Goal: Navigation & Orientation: Find specific page/section

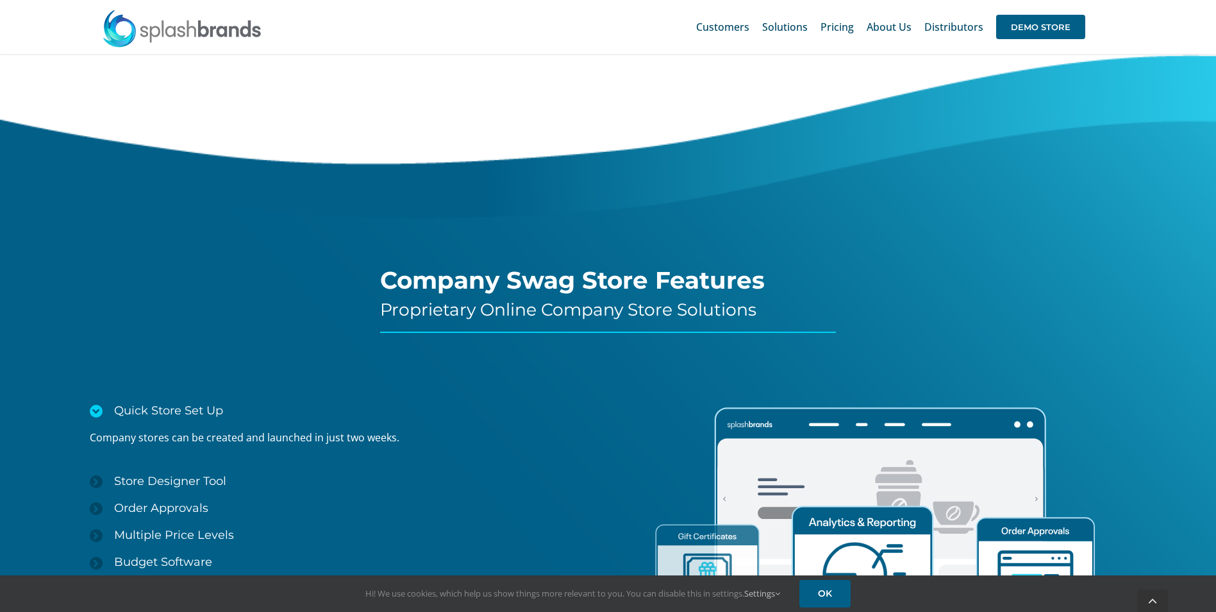
scroll to position [1859, 0]
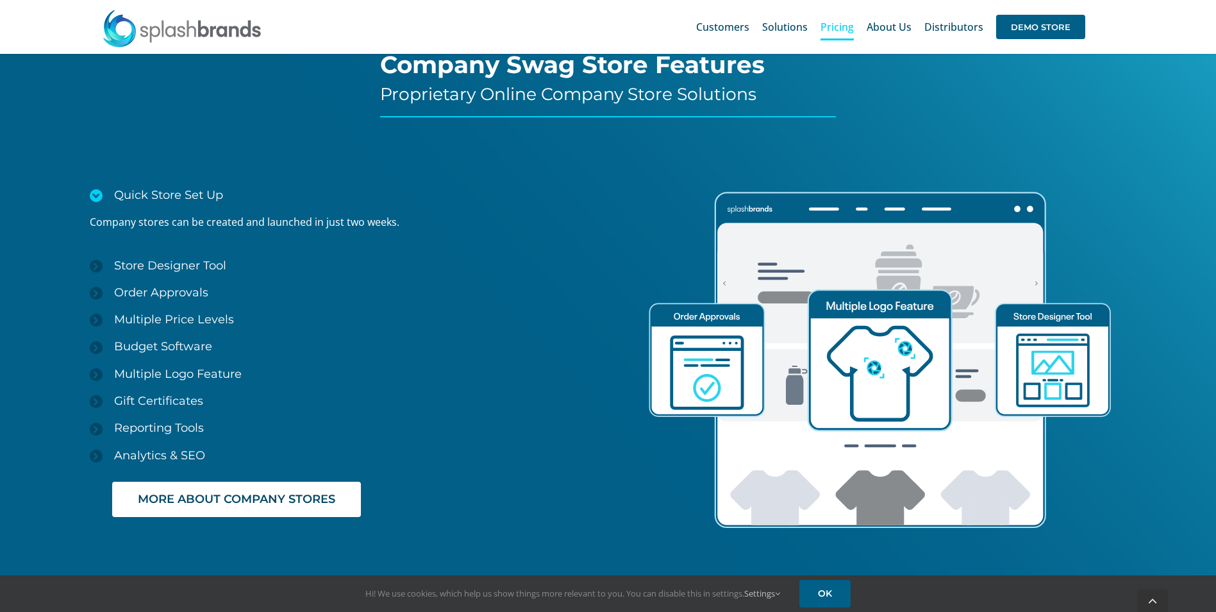
click at [846, 19] on link "Pricing" at bounding box center [836, 26] width 33 height 41
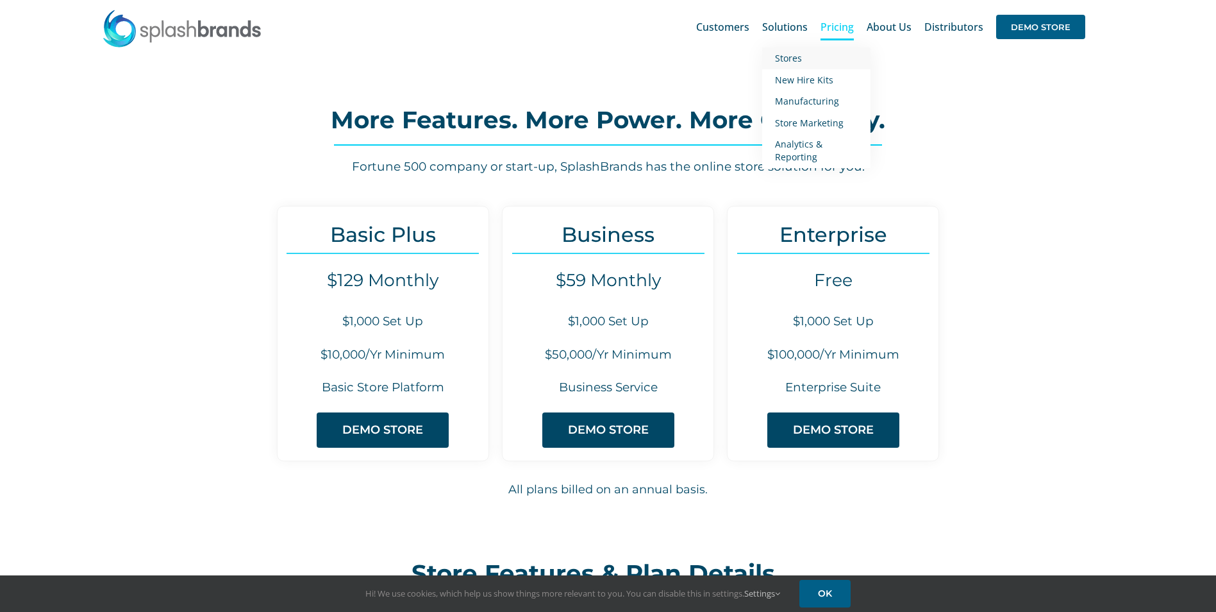
click at [795, 53] on span "Stores" at bounding box center [788, 58] width 27 height 12
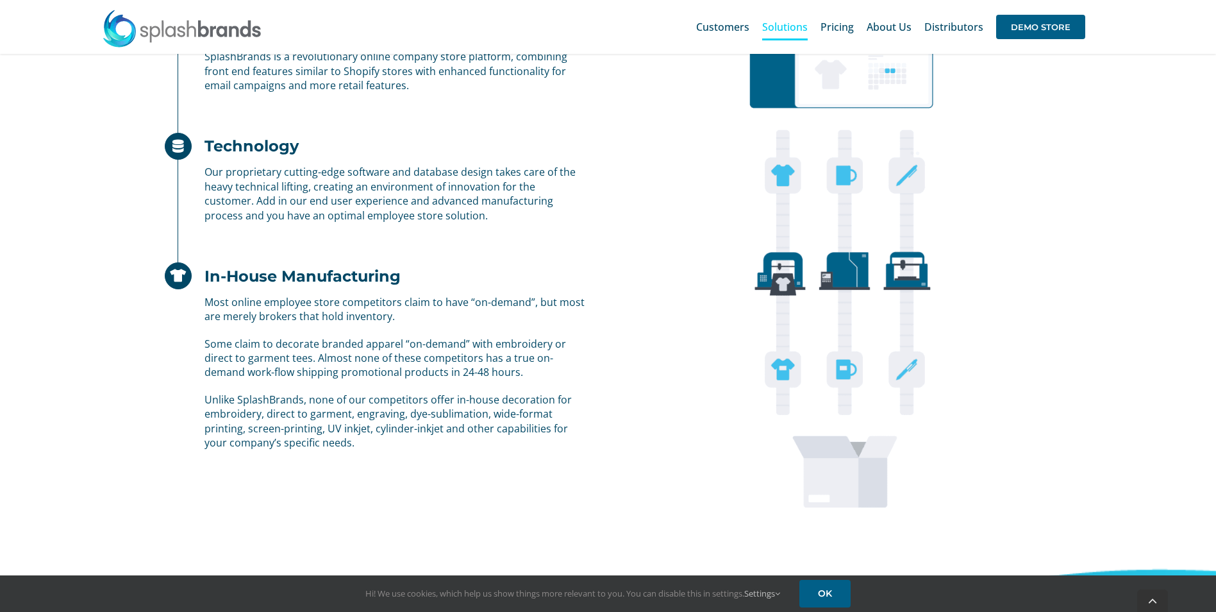
scroll to position [962, 0]
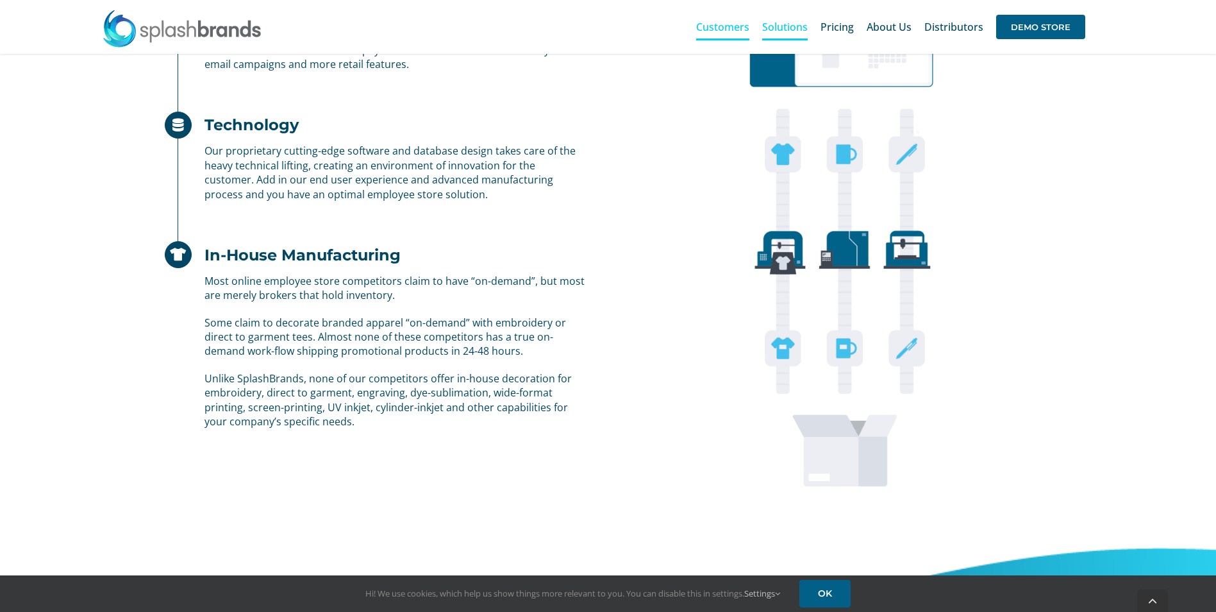
click at [733, 15] on link "Customers" at bounding box center [722, 26] width 53 height 41
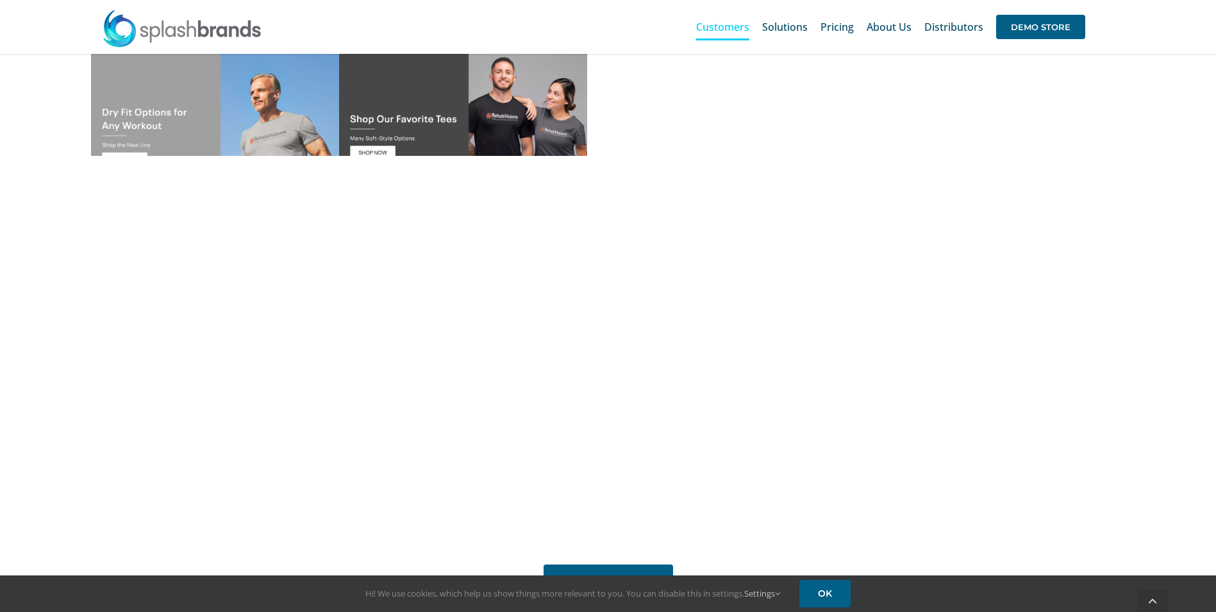
scroll to position [951, 0]
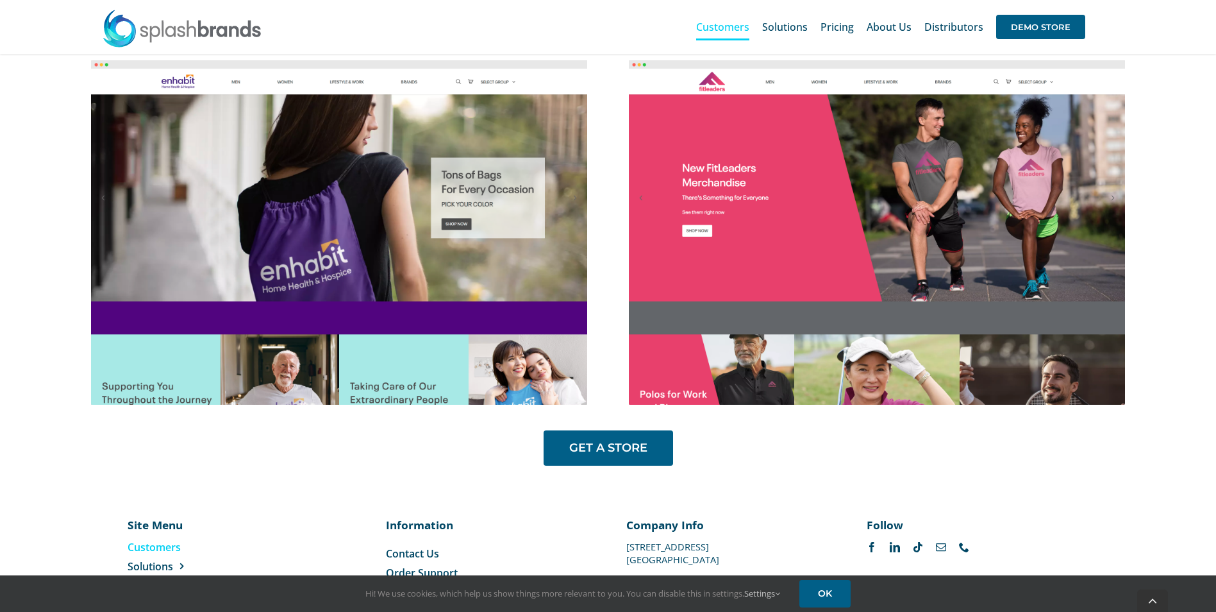
click at [1179, 276] on div "Modern Storefront Designs Tailored to Your Company’s Brand GET A STORE" at bounding box center [608, 14] width 1216 height 927
